Goal: Task Accomplishment & Management: Manage account settings

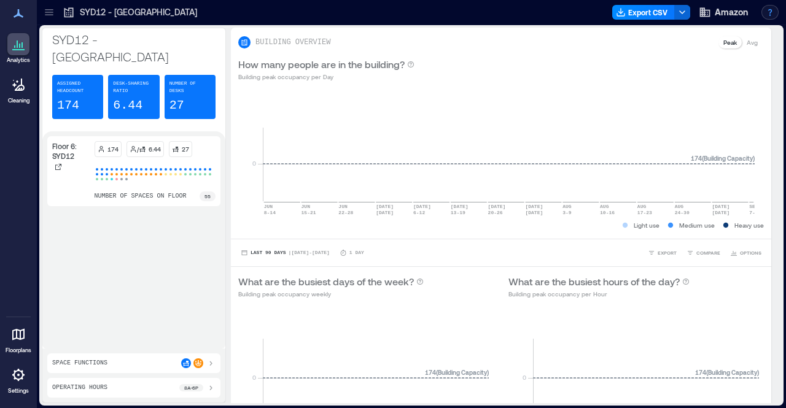
click at [769, 13] on button "button" at bounding box center [770, 12] width 17 height 15
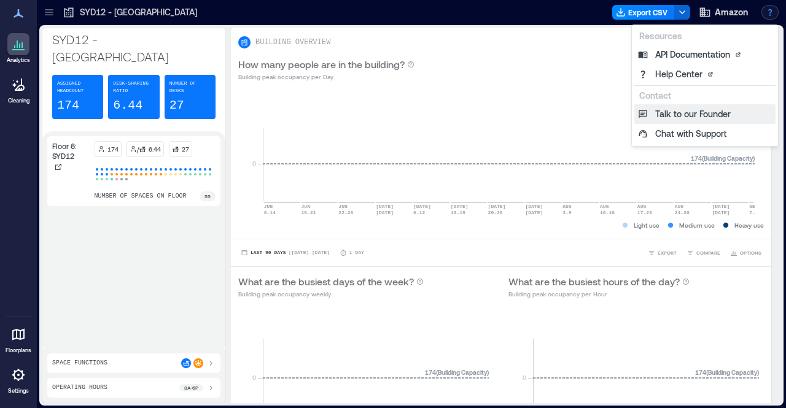
click at [671, 111] on button "Talk to our Founder" at bounding box center [704, 114] width 141 height 20
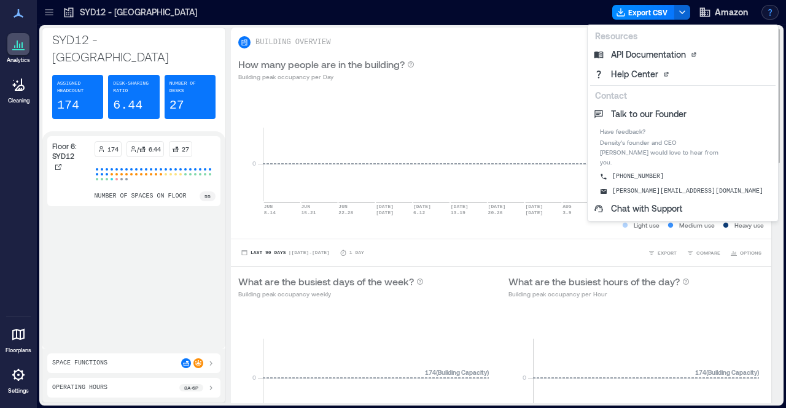
click at [580, 60] on div "How many people are in the building? Building peak occupancy per Day" at bounding box center [501, 69] width 526 height 25
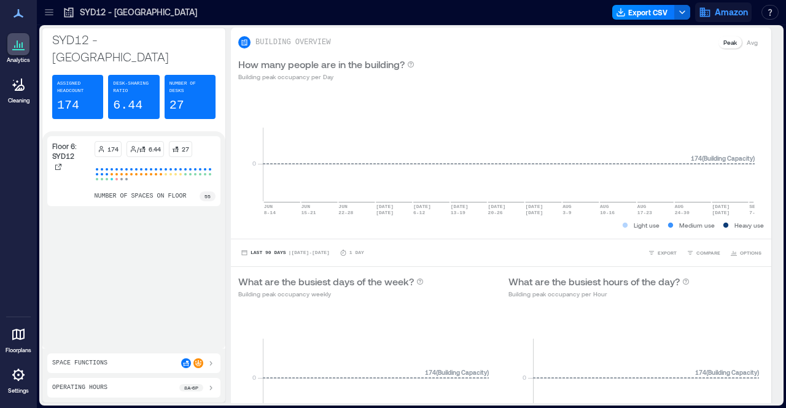
click at [723, 14] on span "Amazon" at bounding box center [731, 12] width 33 height 12
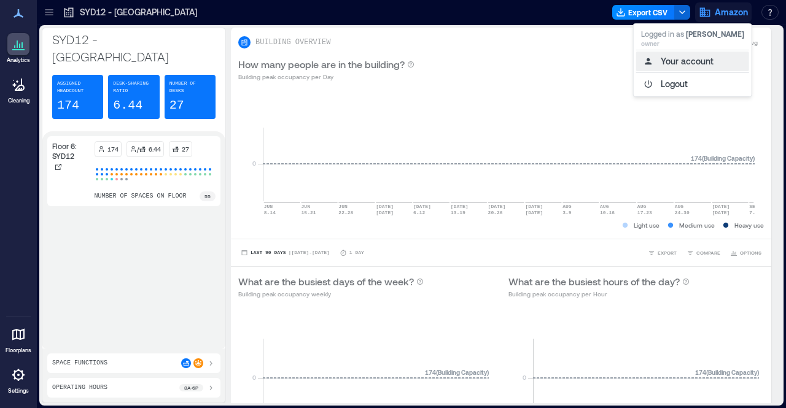
click at [700, 63] on button "Your account" at bounding box center [692, 62] width 113 height 20
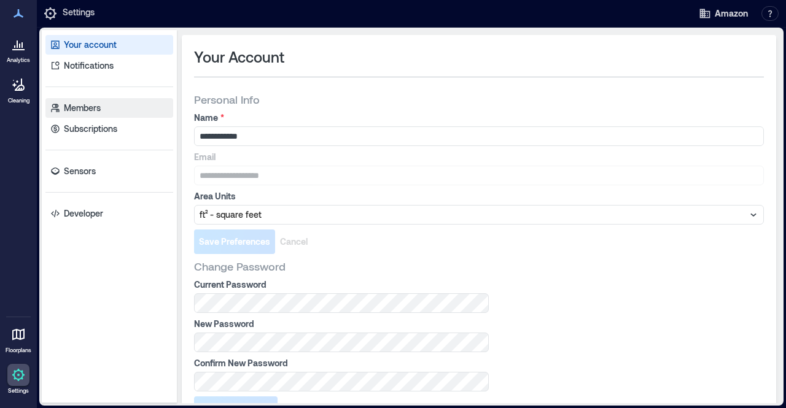
click at [122, 106] on link "Members" at bounding box center [109, 108] width 128 height 20
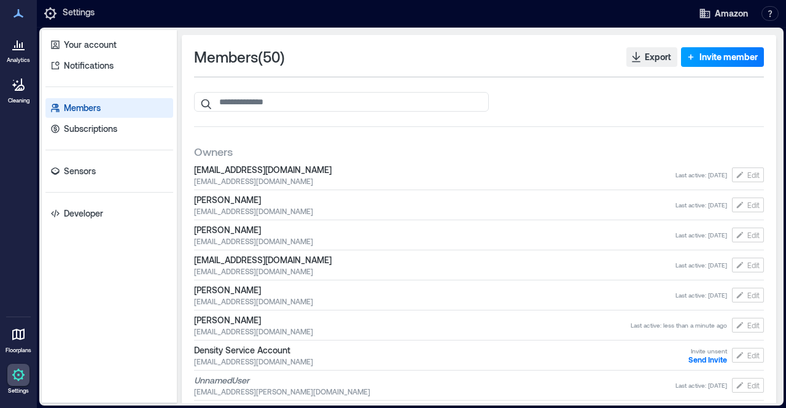
click at [699, 62] on span "Invite member" at bounding box center [728, 57] width 58 height 12
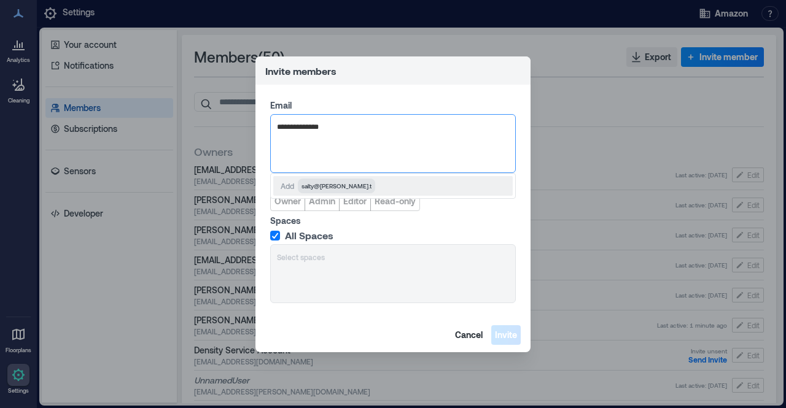
type input "**********"
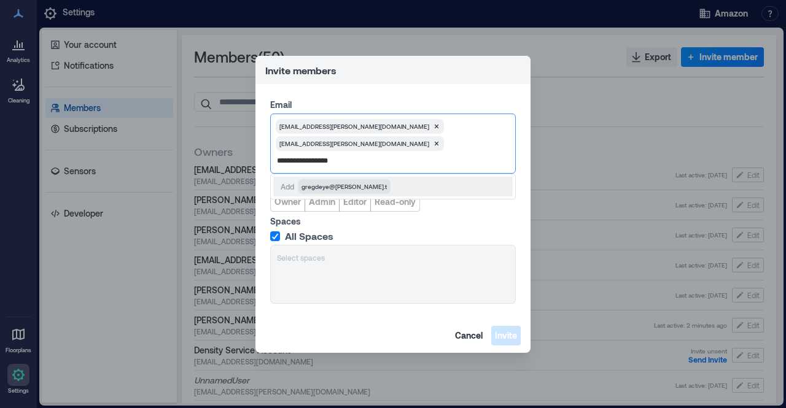
type input "**********"
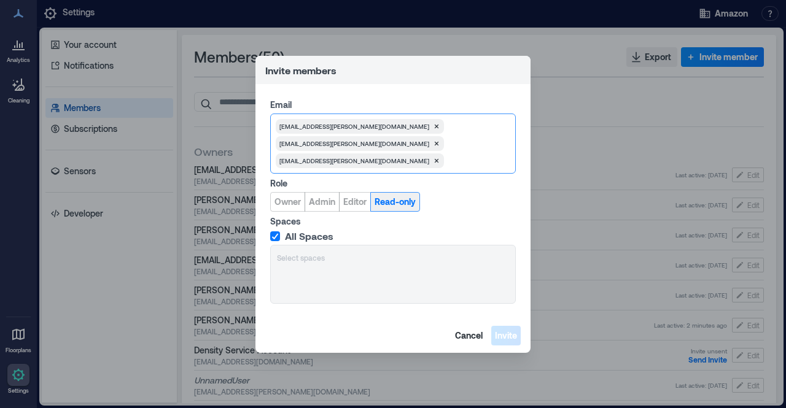
click at [375, 202] on span "Read-only" at bounding box center [395, 202] width 41 height 12
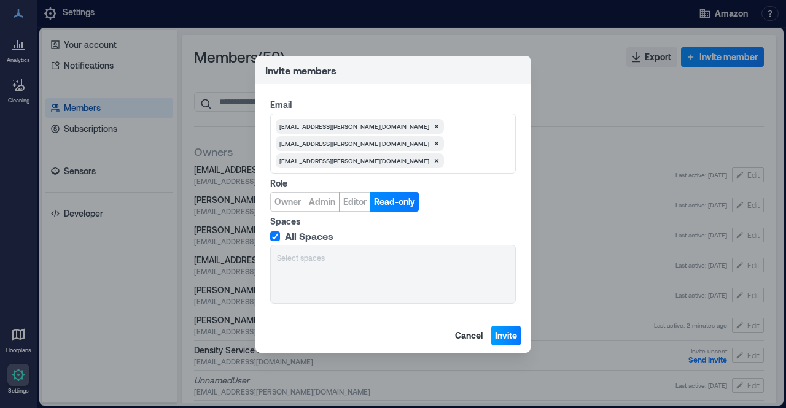
click at [502, 332] on span "Invite" at bounding box center [506, 336] width 22 height 12
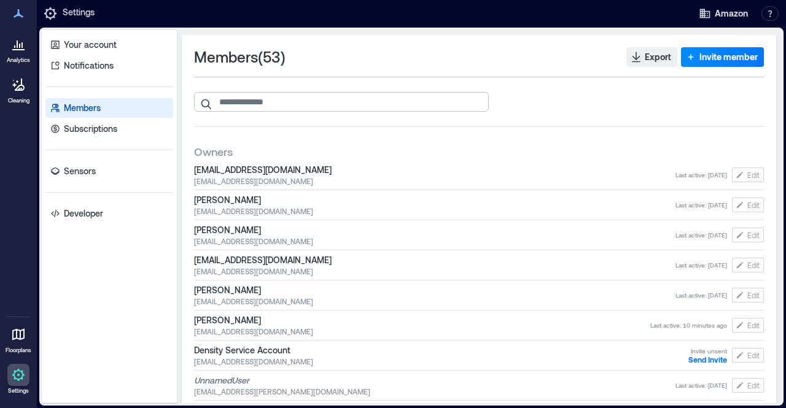
click at [314, 97] on input "search" at bounding box center [341, 102] width 295 height 20
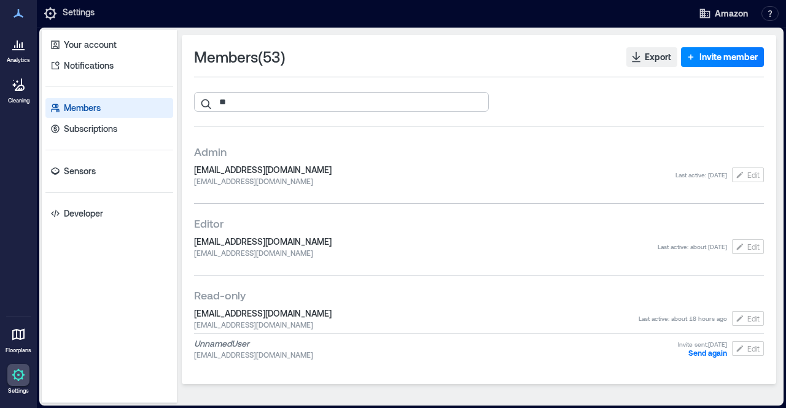
type input "*"
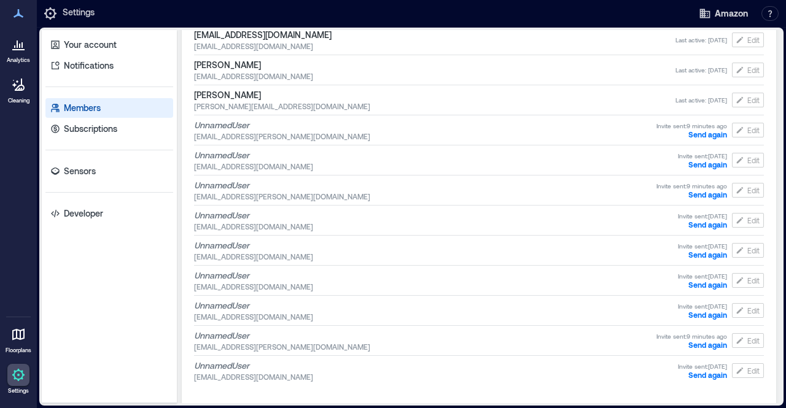
scroll to position [1497, 0]
